Goal: Transaction & Acquisition: Purchase product/service

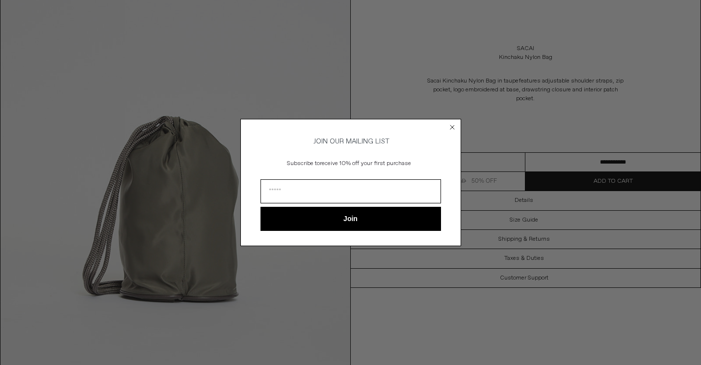
click at [456, 125] on circle "Close dialog" at bounding box center [452, 127] width 9 height 9
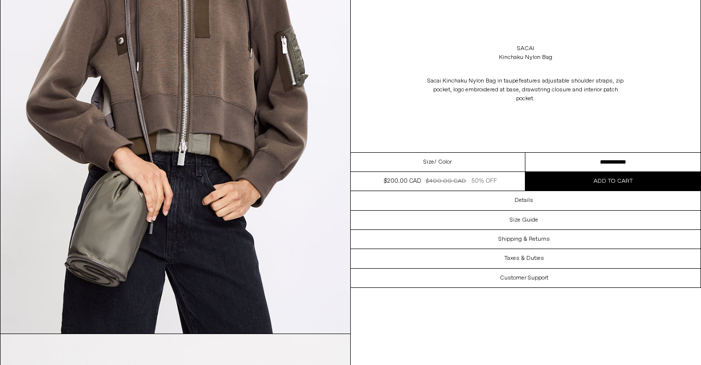
scroll to position [522, 0]
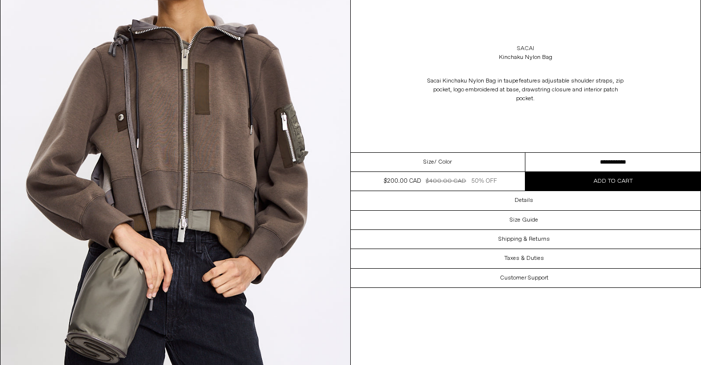
click at [529, 46] on link "Sacai" at bounding box center [525, 48] width 17 height 9
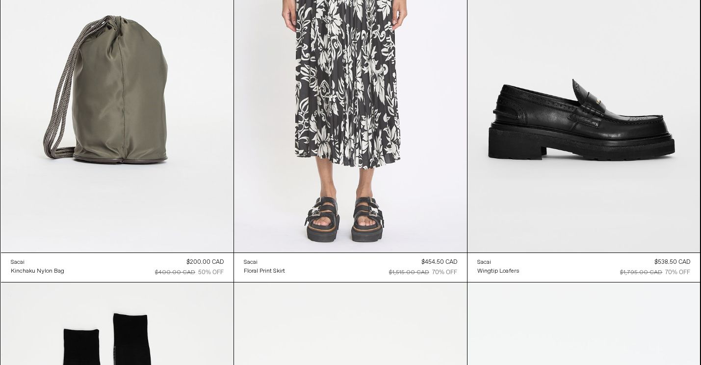
scroll to position [2414, 0]
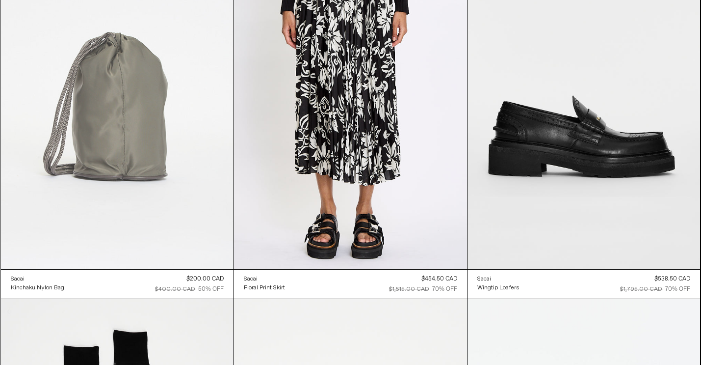
click at [137, 223] on at bounding box center [117, 94] width 233 height 349
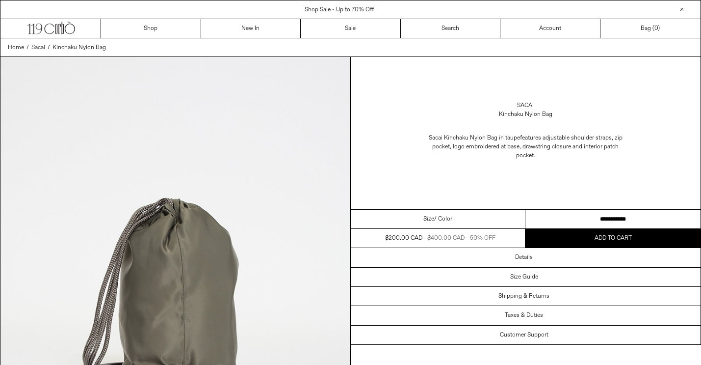
click at [534, 238] on button "Add to cart" at bounding box center [613, 238] width 175 height 19
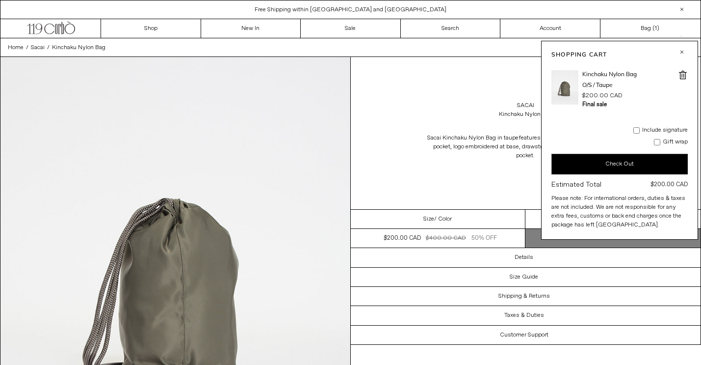
click at [622, 157] on button "Check Out" at bounding box center [620, 164] width 136 height 21
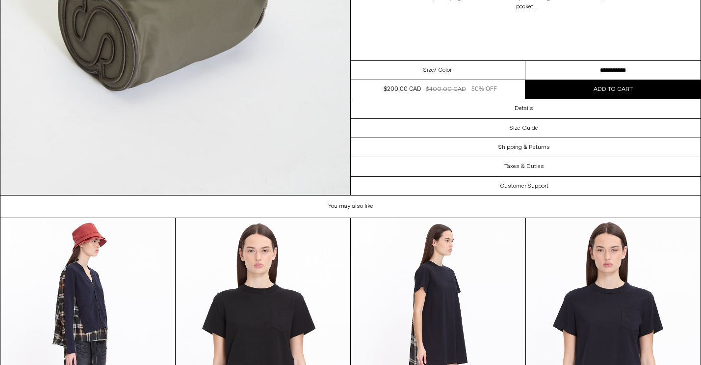
scroll to position [2264, 0]
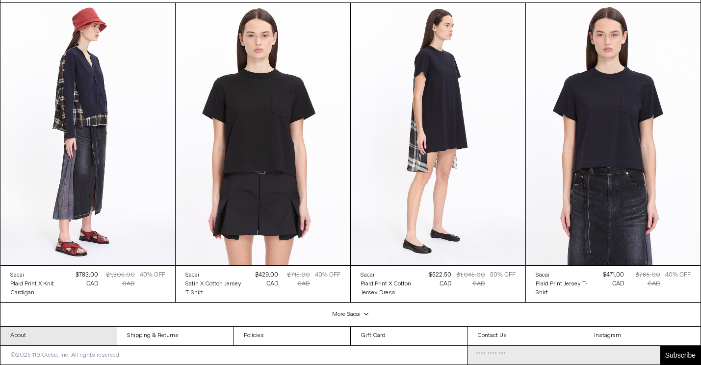
click at [76, 332] on link "About" at bounding box center [58, 335] width 116 height 19
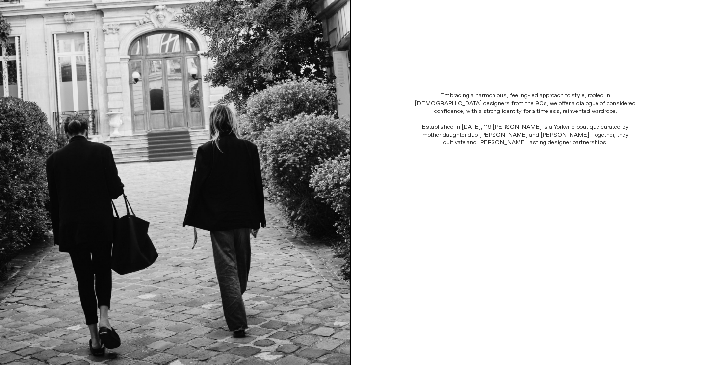
scroll to position [246, 0]
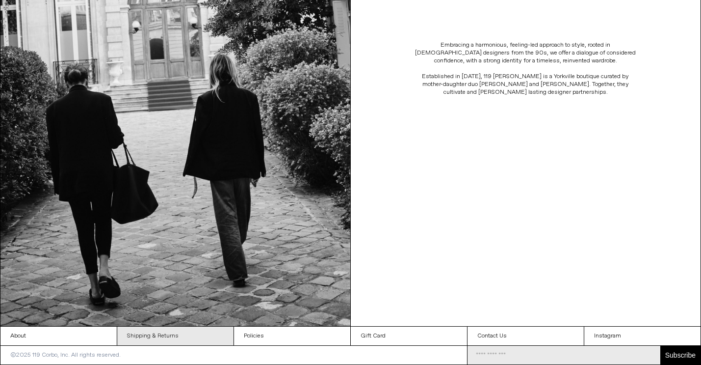
click at [200, 339] on link "Shipping & Returns" at bounding box center [175, 335] width 116 height 19
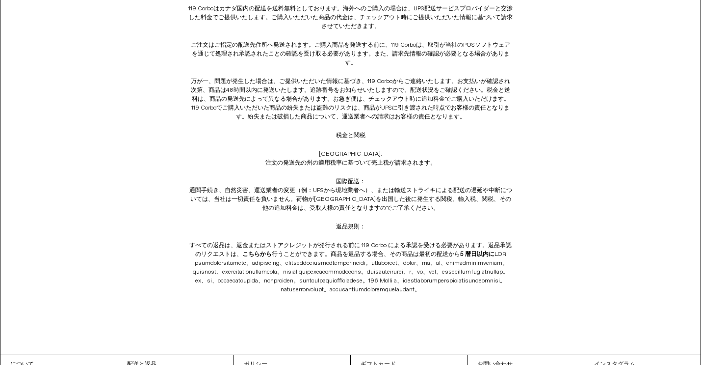
scroll to position [141, 0]
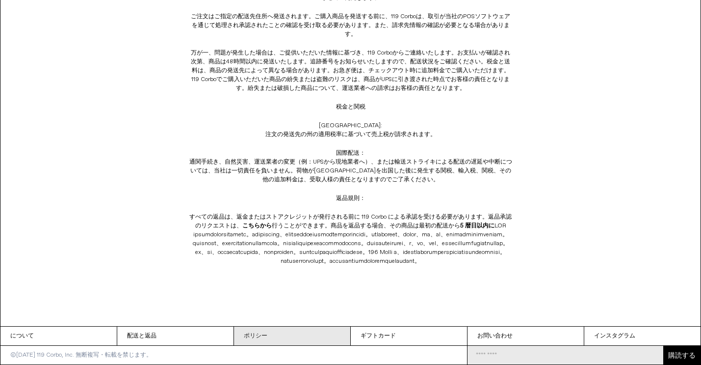
click at [273, 335] on link "ポリシー" at bounding box center [292, 335] width 116 height 19
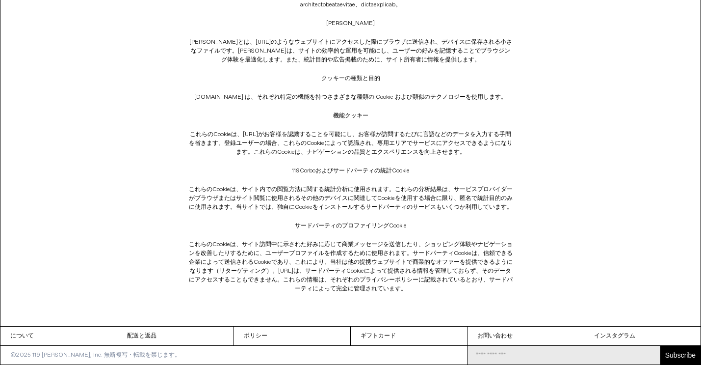
scroll to position [188, 0]
click at [41, 336] on link "について" at bounding box center [58, 335] width 116 height 19
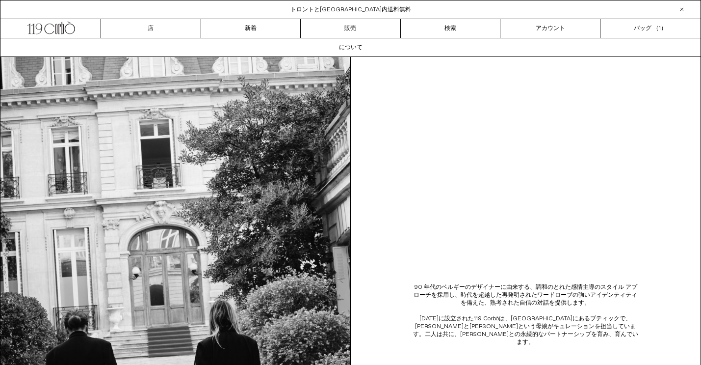
click at [377, 12] on font "トロントと[GEOGRAPHIC_DATA]内送料無料" at bounding box center [351, 10] width 121 height 8
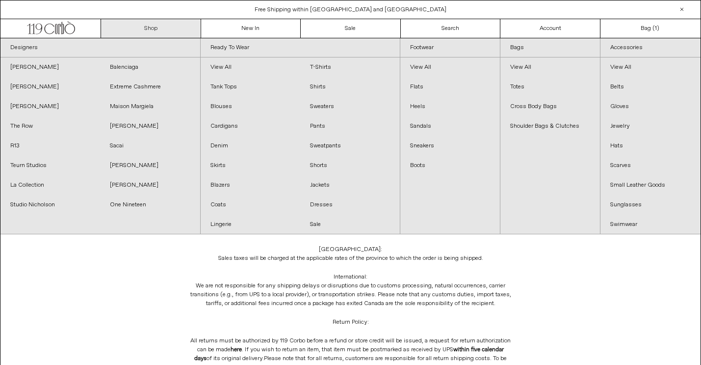
click at [160, 30] on link "Shop" at bounding box center [151, 28] width 100 height 19
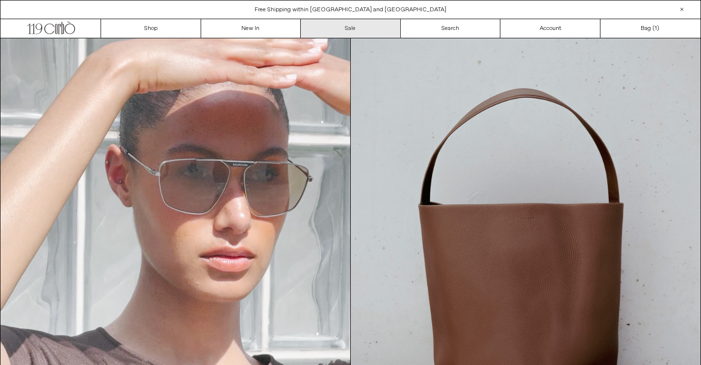
click at [383, 35] on link "Sale" at bounding box center [351, 28] width 100 height 19
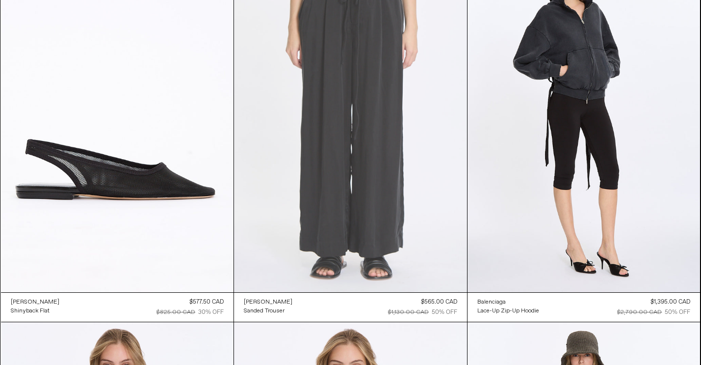
scroll to position [115, 0]
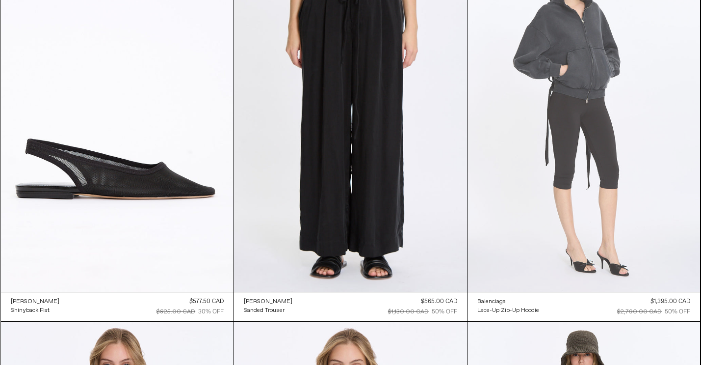
click at [599, 147] on at bounding box center [584, 116] width 233 height 349
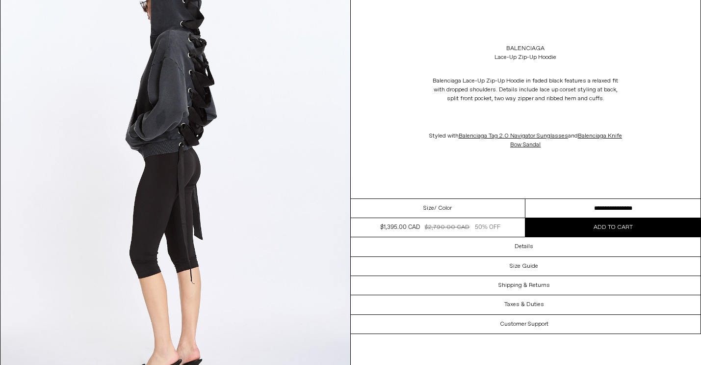
scroll to position [1859, 0]
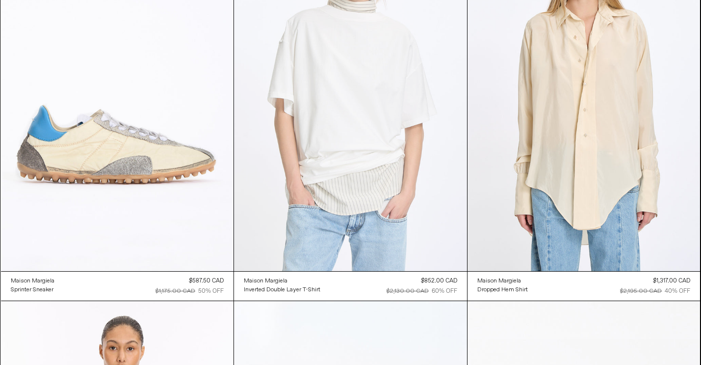
scroll to position [1622, 0]
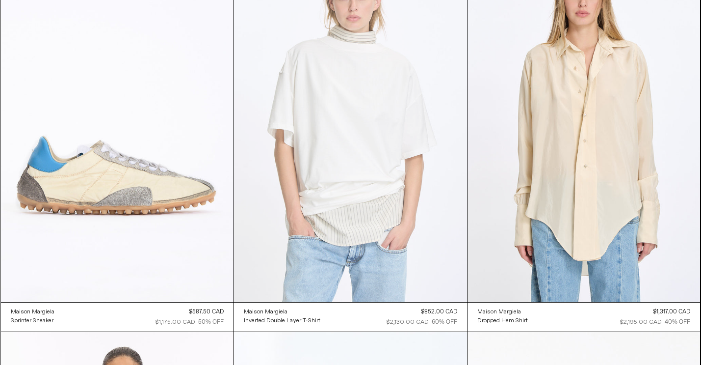
click at [374, 176] on at bounding box center [350, 126] width 233 height 349
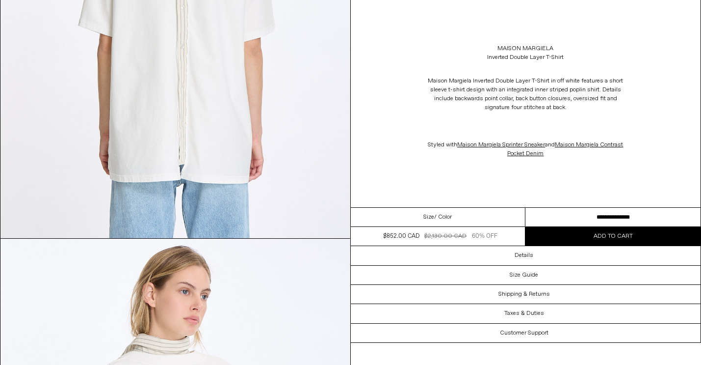
scroll to position [1355, 0]
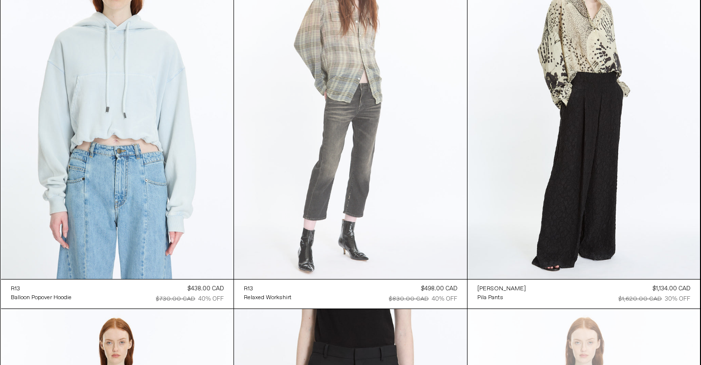
scroll to position [8854, 0]
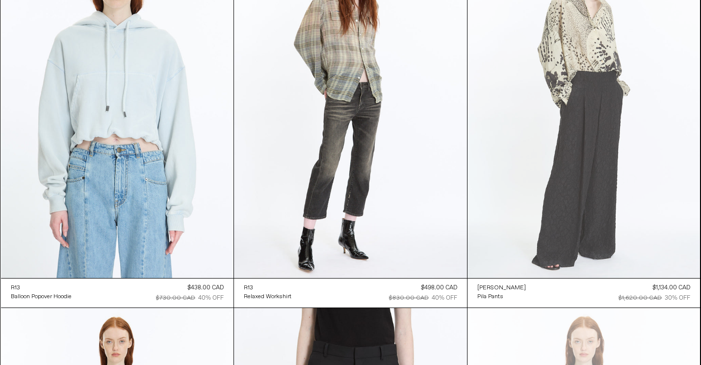
click at [569, 189] on at bounding box center [584, 102] width 233 height 349
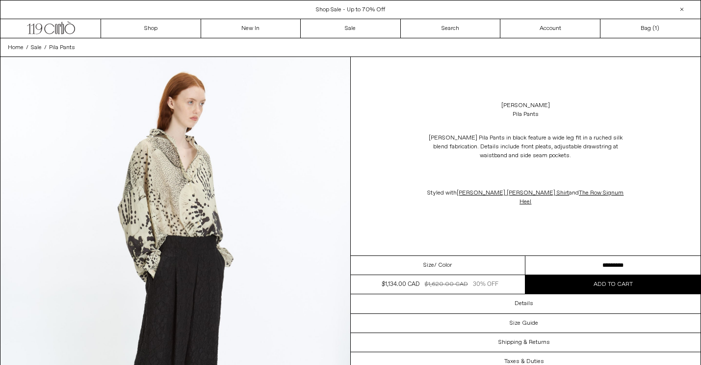
click at [580, 256] on select "**********" at bounding box center [613, 265] width 175 height 19
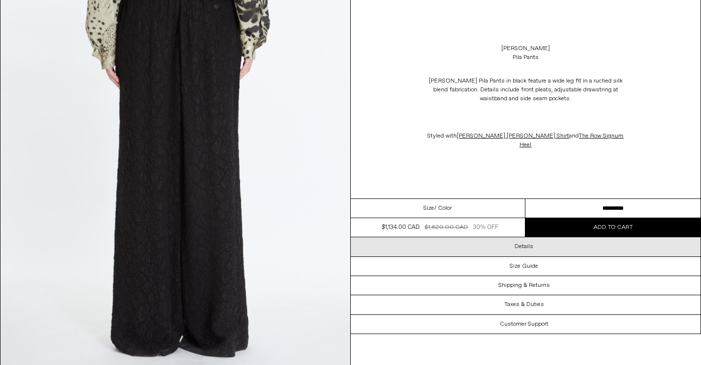
scroll to position [1501, 0]
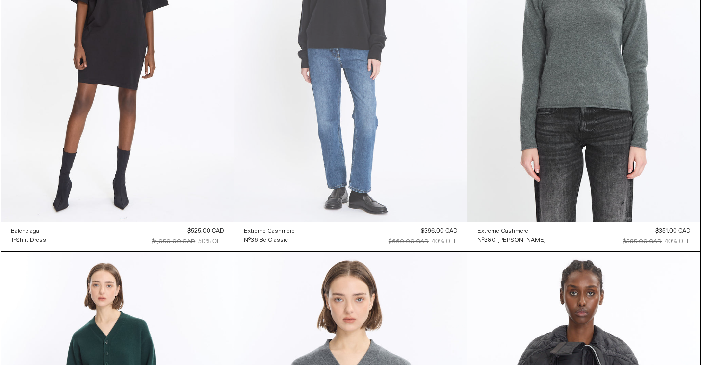
scroll to position [15740, 0]
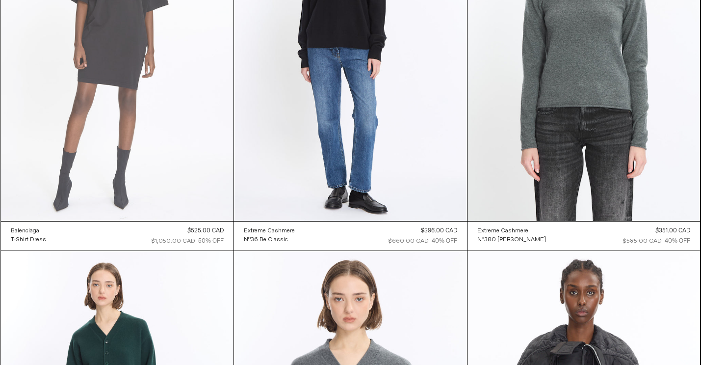
click at [120, 132] on at bounding box center [117, 45] width 233 height 349
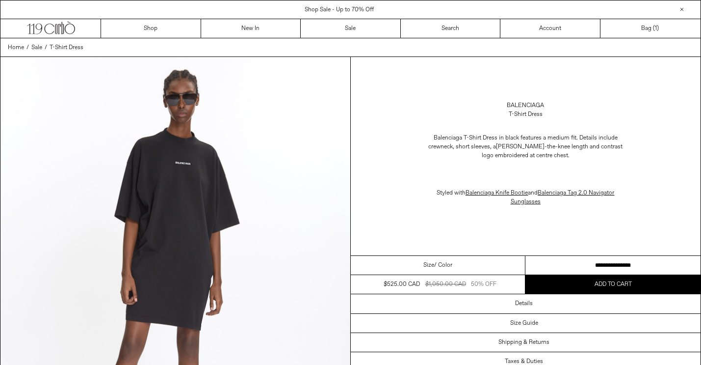
click at [642, 260] on select "**********" at bounding box center [613, 265] width 175 height 19
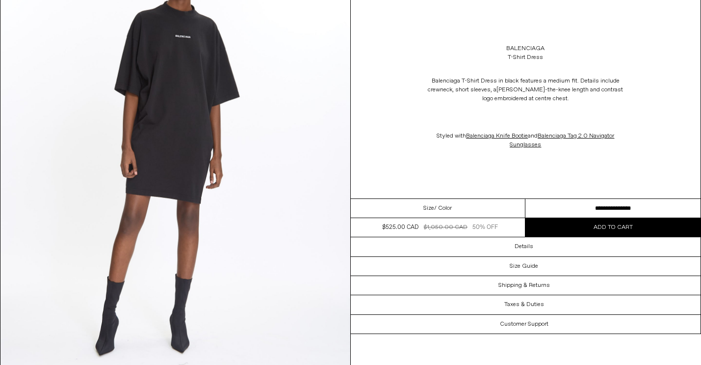
scroll to position [194, 0]
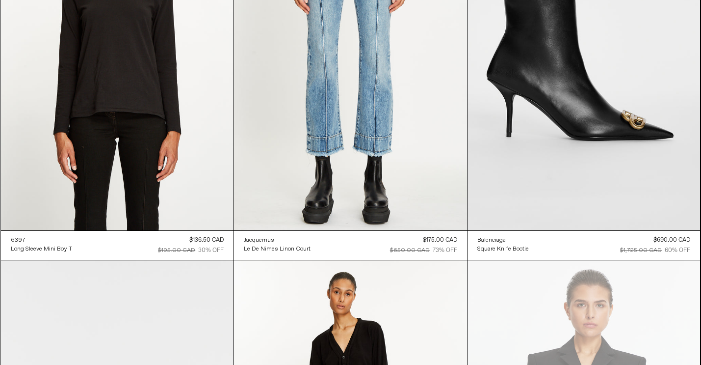
scroll to position [25598, 0]
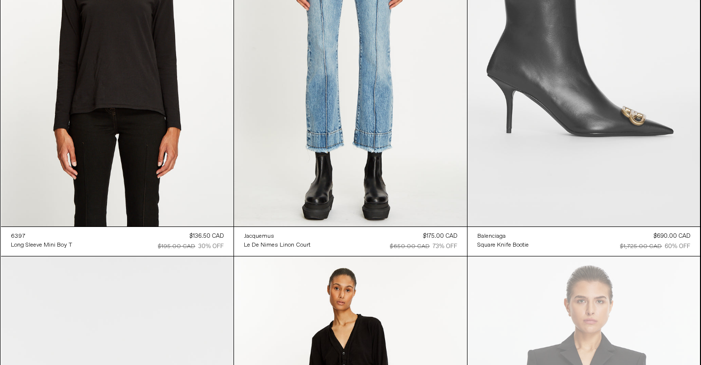
click at [594, 133] on at bounding box center [584, 51] width 233 height 349
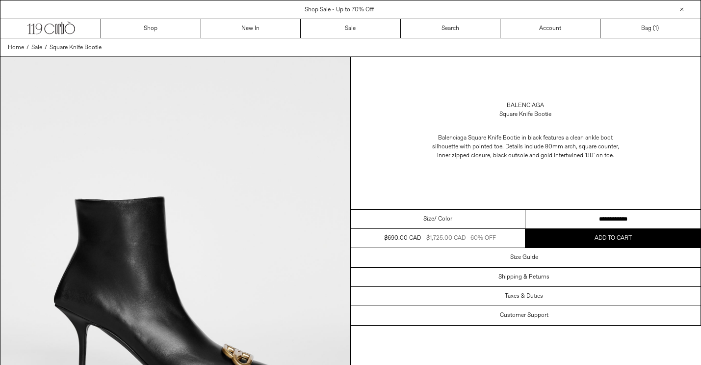
click at [560, 216] on select "**********" at bounding box center [613, 219] width 175 height 19
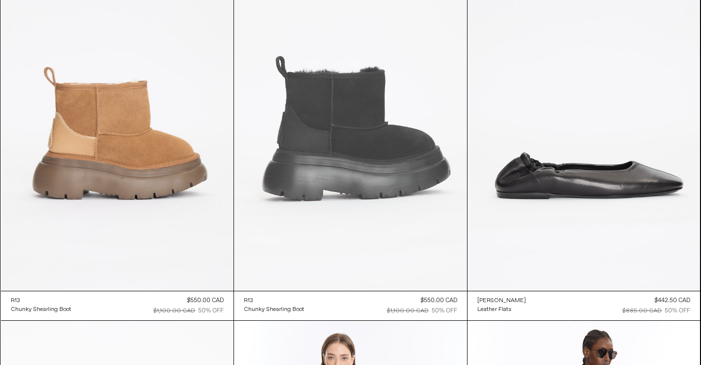
scroll to position [14913, 0]
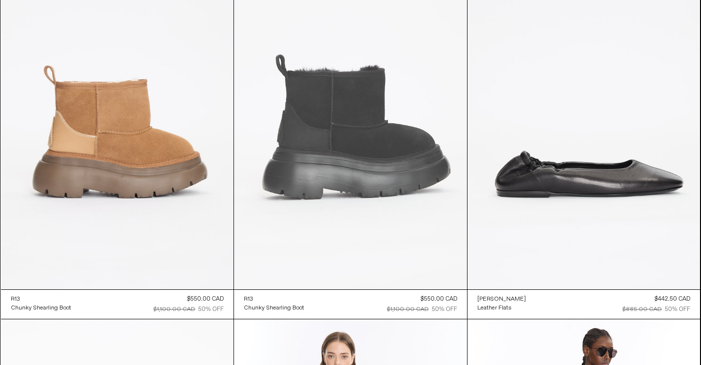
click at [345, 93] on at bounding box center [350, 114] width 233 height 349
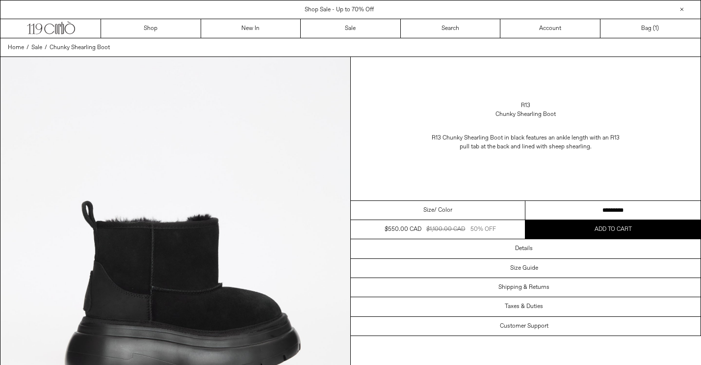
click at [545, 210] on select "**********" at bounding box center [613, 210] width 175 height 19
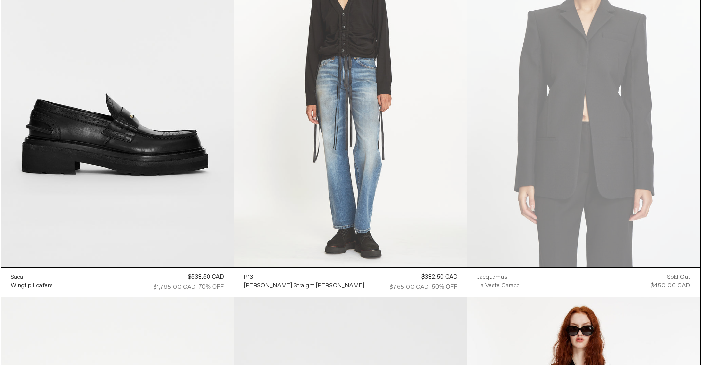
scroll to position [25941, 0]
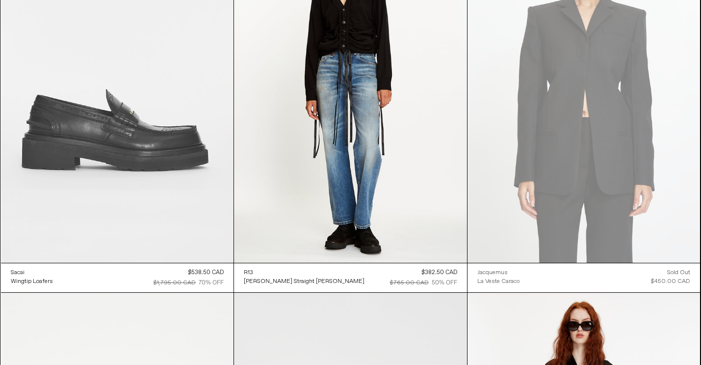
click at [185, 179] on at bounding box center [117, 87] width 233 height 349
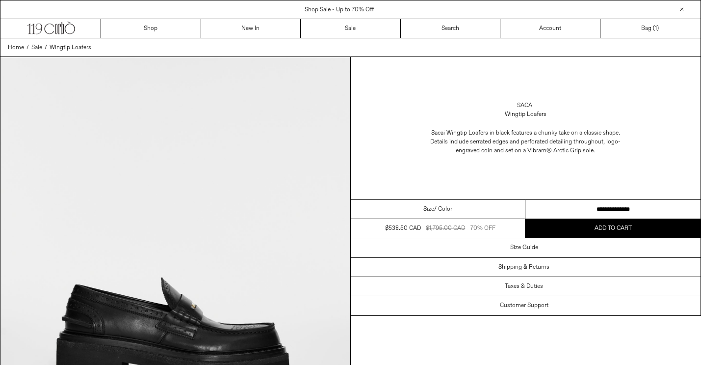
click at [556, 204] on select "**********" at bounding box center [613, 209] width 175 height 19
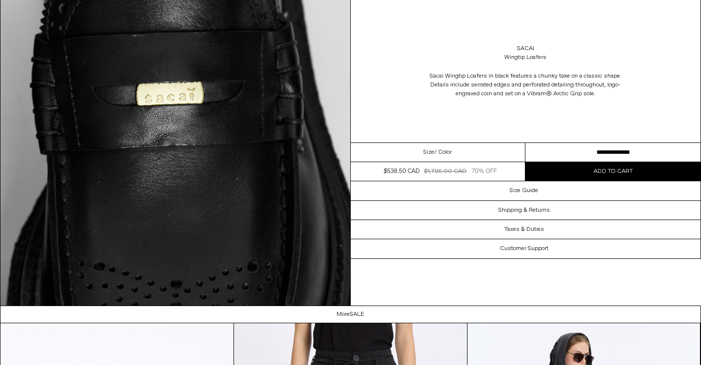
scroll to position [2377, 0]
click at [477, 154] on div "Size / Color" at bounding box center [438, 152] width 175 height 19
click at [440, 154] on span "/ Color" at bounding box center [443, 152] width 18 height 9
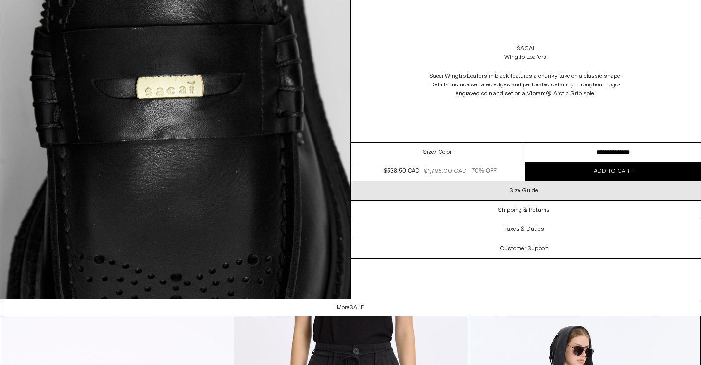
click at [492, 197] on div "Size Guide" at bounding box center [526, 190] width 350 height 19
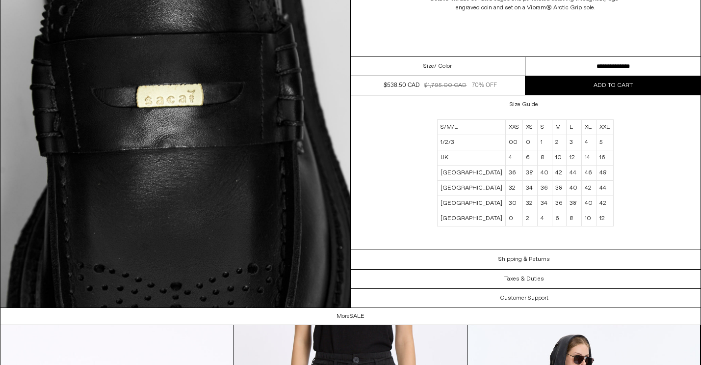
scroll to position [2375, 0]
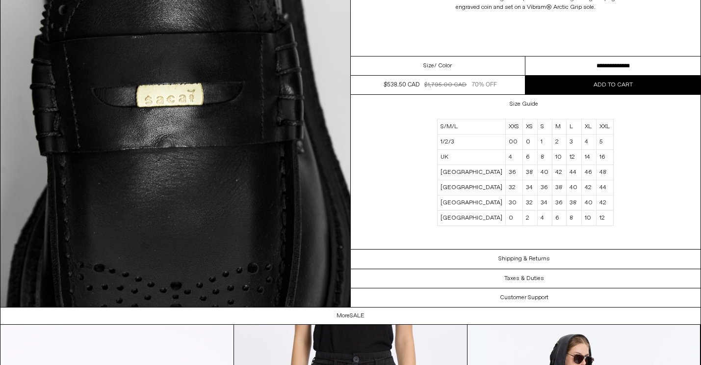
click at [506, 218] on td "0" at bounding box center [514, 218] width 17 height 15
click at [506, 177] on td "36" at bounding box center [514, 172] width 17 height 15
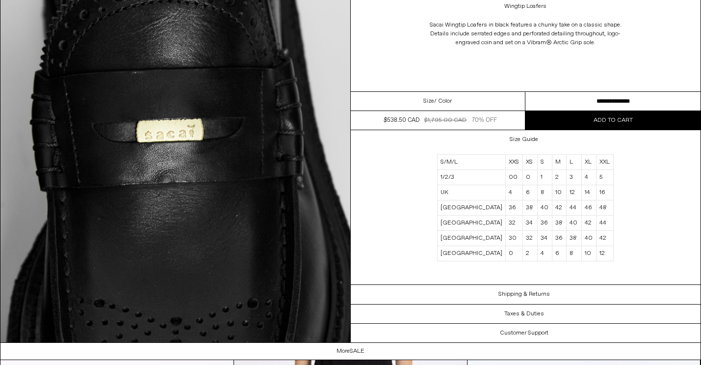
scroll to position [2337, 0]
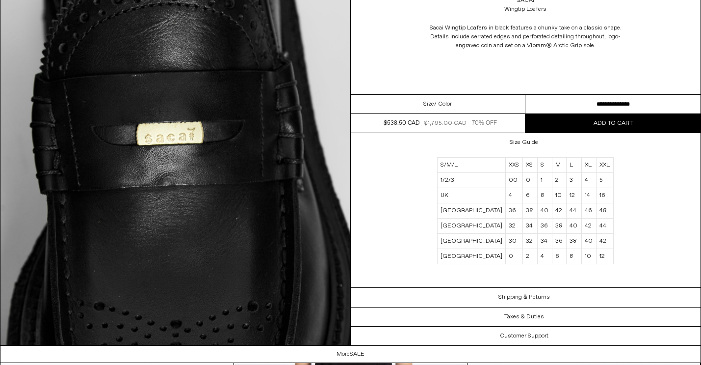
click at [416, 187] on div "Size Guide S/M/L XXS XS S M L XL XXL 1/2/3 00 0 1 2 3 4 5 UK 4 6 8 10 12 14 16 …" at bounding box center [526, 210] width 350 height 155
click at [447, 89] on div "Sacai Wingtip Loafers Sacai Wingtip Loafers in black features a chunky take on …" at bounding box center [526, 23] width 350 height 142
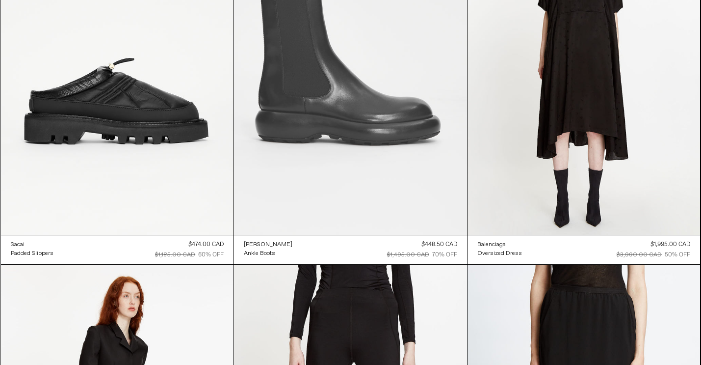
scroll to position [26346, 0]
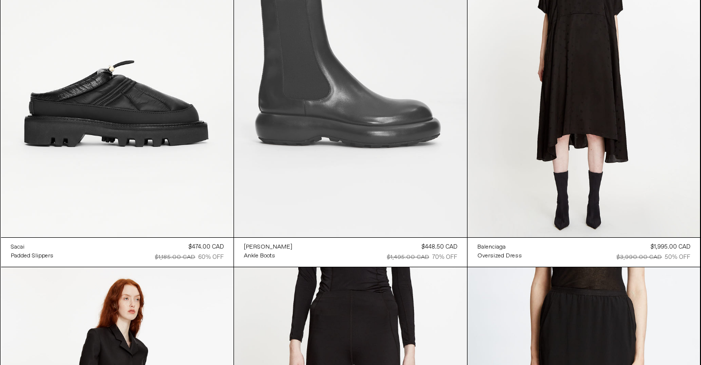
click at [405, 130] on at bounding box center [350, 62] width 233 height 349
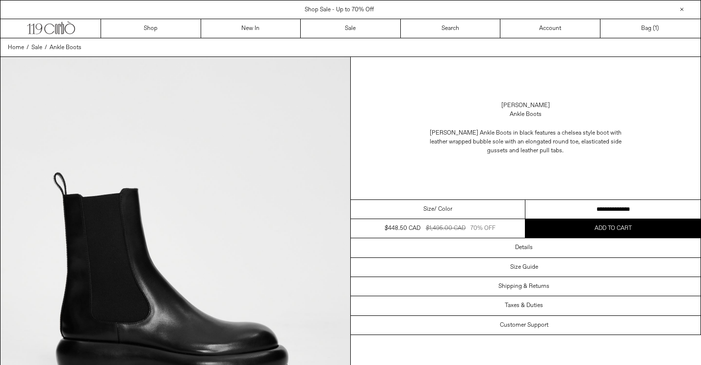
click at [567, 210] on select "**********" at bounding box center [613, 209] width 175 height 19
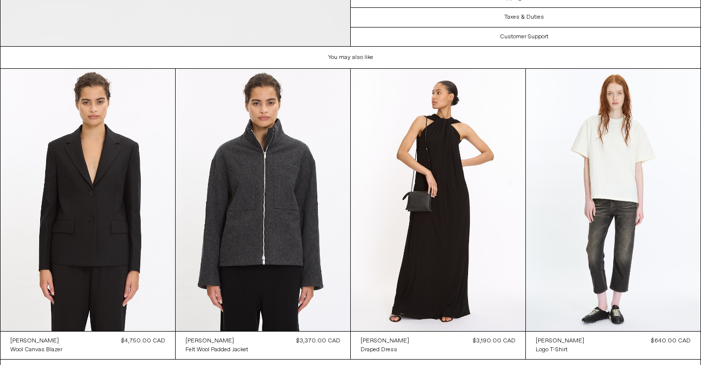
scroll to position [1764, 0]
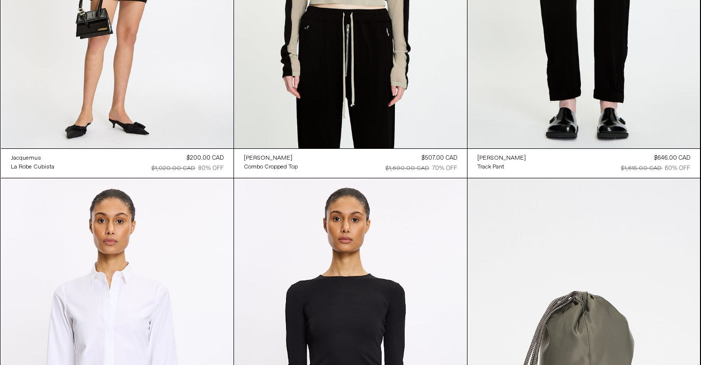
scroll to position [22791, 0]
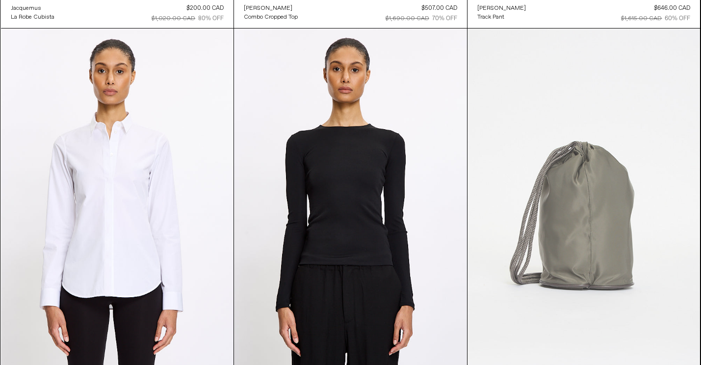
click at [571, 203] on at bounding box center [584, 202] width 233 height 349
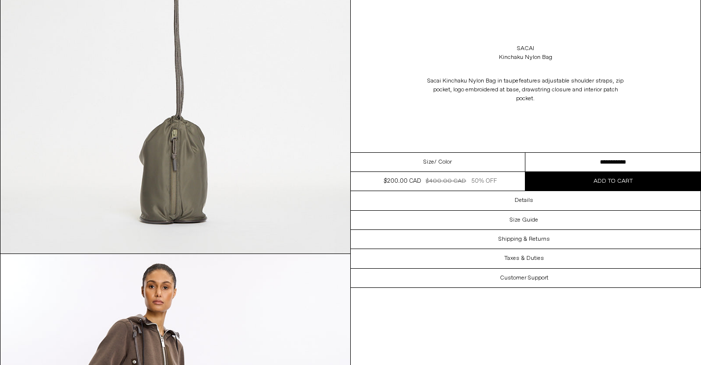
scroll to position [1091, 0]
